Goal: Task Accomplishment & Management: Manage account settings

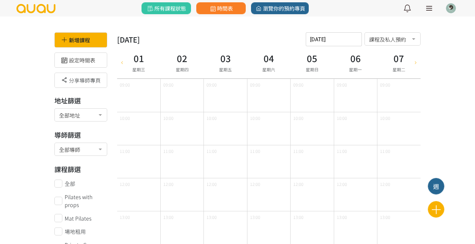
click at [429, 11] on link at bounding box center [429, 8] width 16 height 16
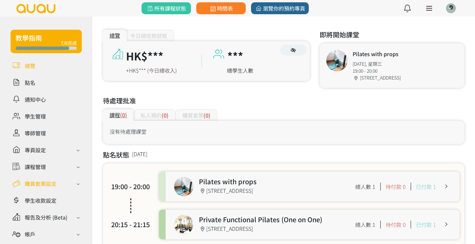
click at [46, 183] on div "購買套票設定" at bounding box center [41, 184] width 32 height 8
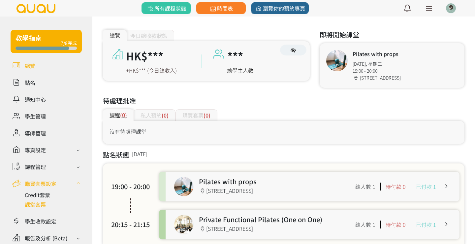
click at [40, 207] on link at bounding box center [53, 204] width 57 height 8
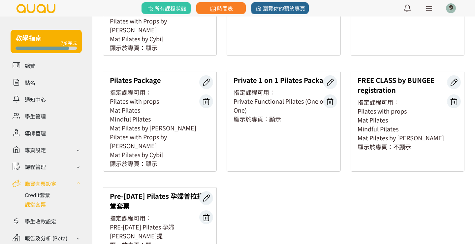
scroll to position [104, 0]
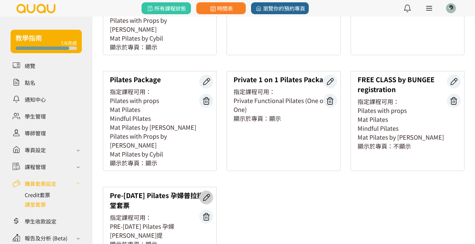
click at [201, 193] on icon at bounding box center [206, 197] width 13 height 9
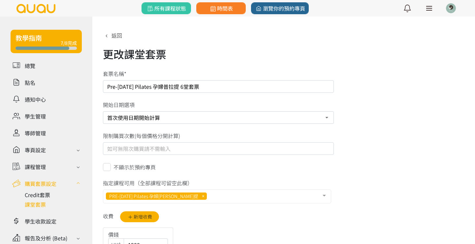
select select "1"
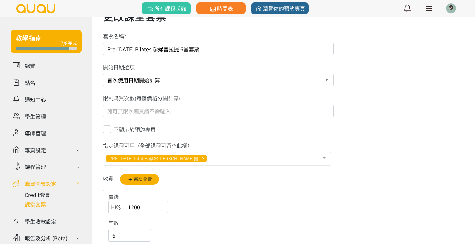
scroll to position [37, 0]
